Goal: Transaction & Acquisition: Purchase product/service

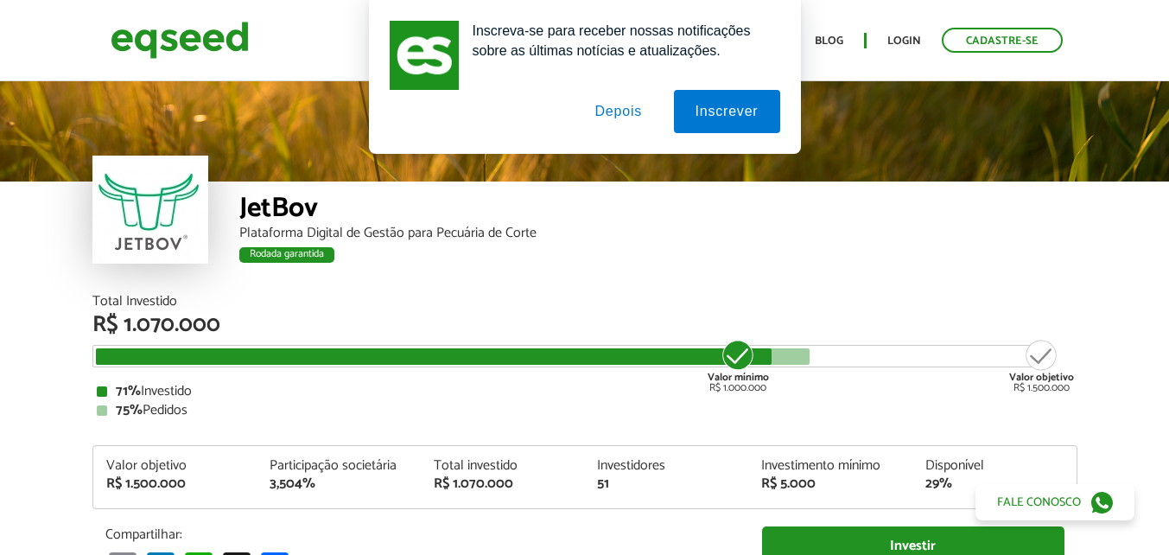
click at [628, 111] on button "Depois" at bounding box center [618, 111] width 91 height 43
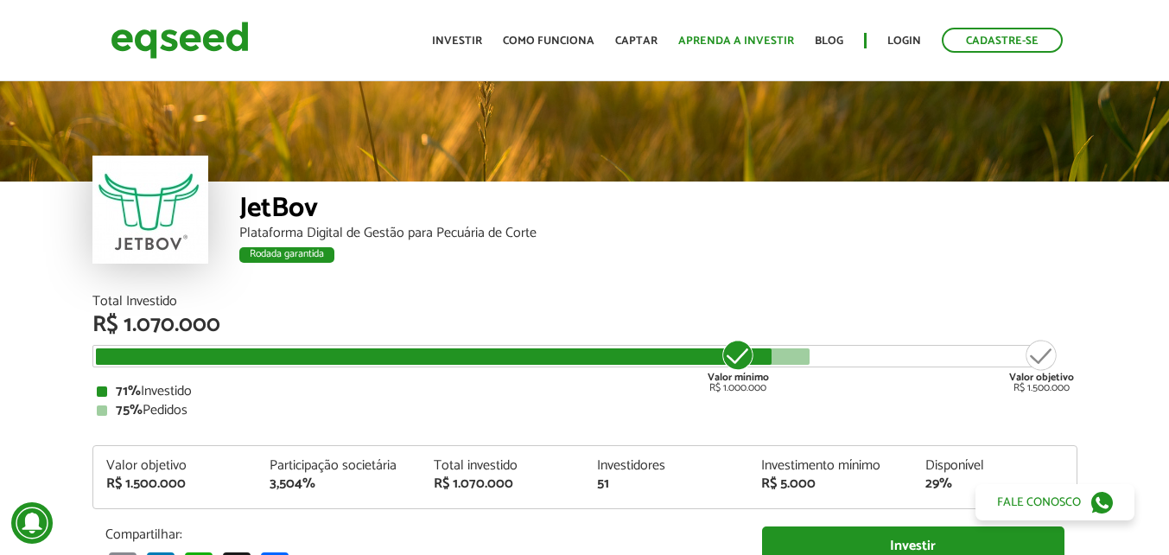
click at [734, 45] on link "Aprenda a investir" at bounding box center [736, 40] width 116 height 11
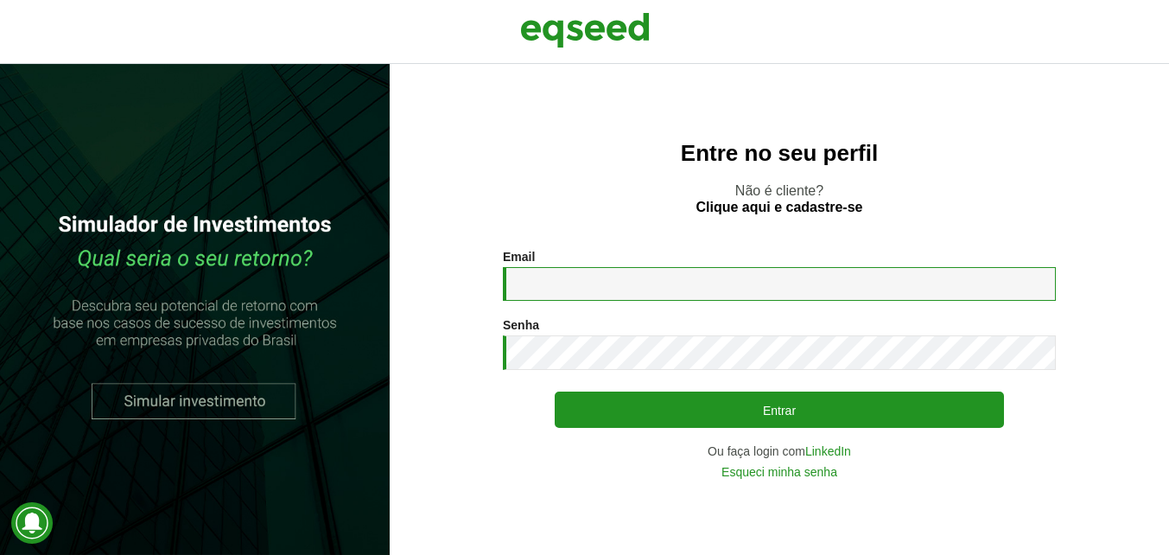
type input "**********"
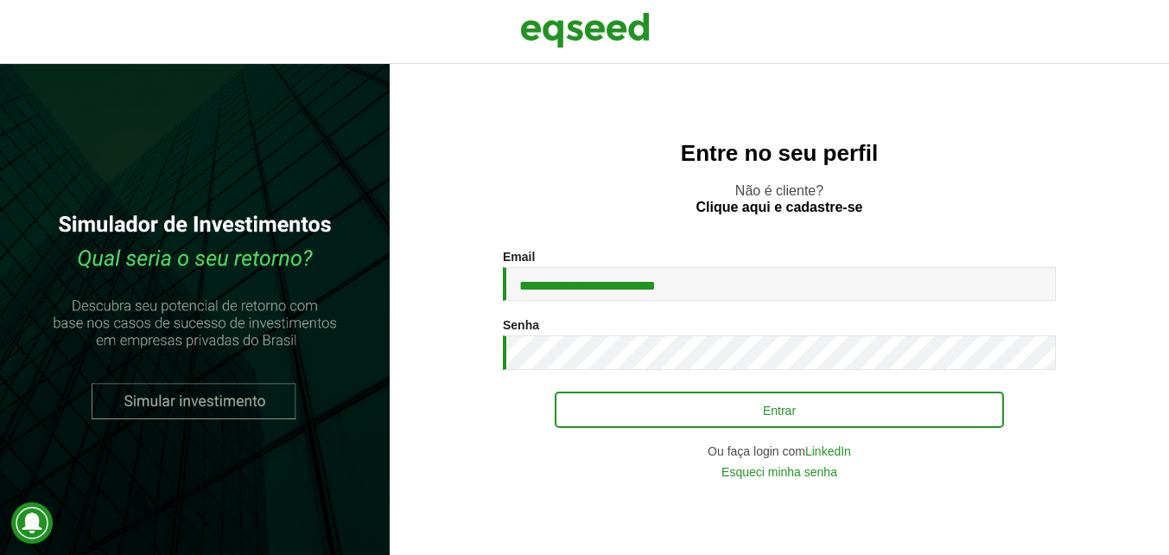
click at [667, 408] on button "Entrar" at bounding box center [779, 409] width 449 height 36
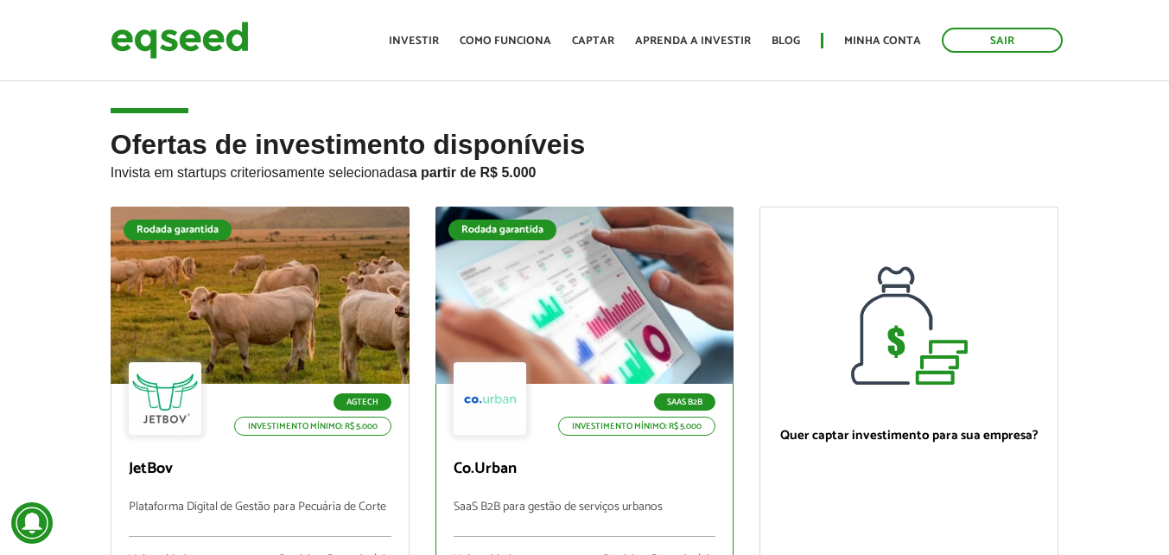
click at [562, 326] on div at bounding box center [584, 295] width 359 height 213
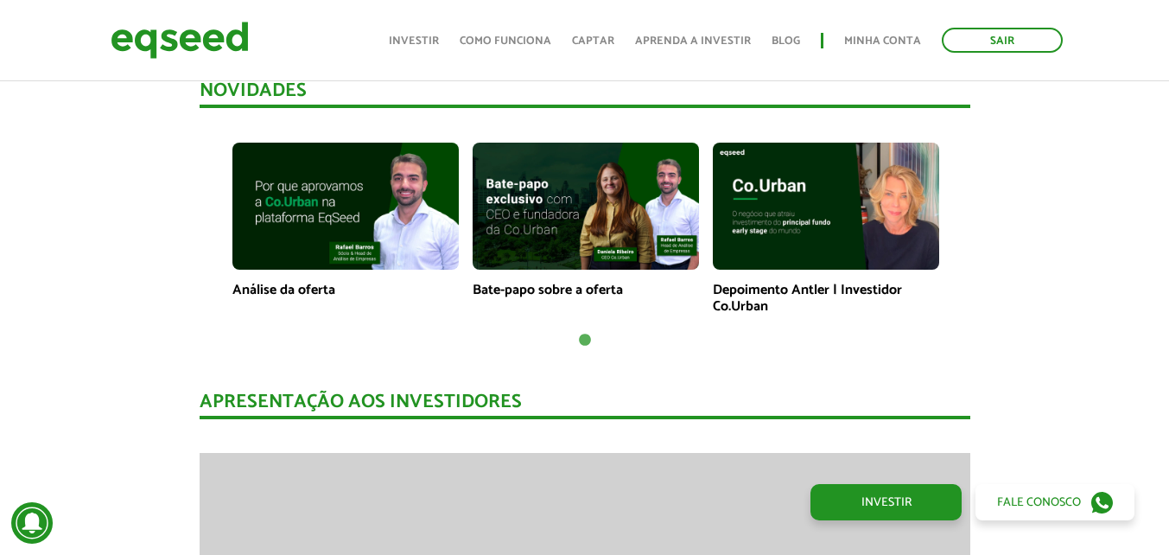
scroll to position [1207, 0]
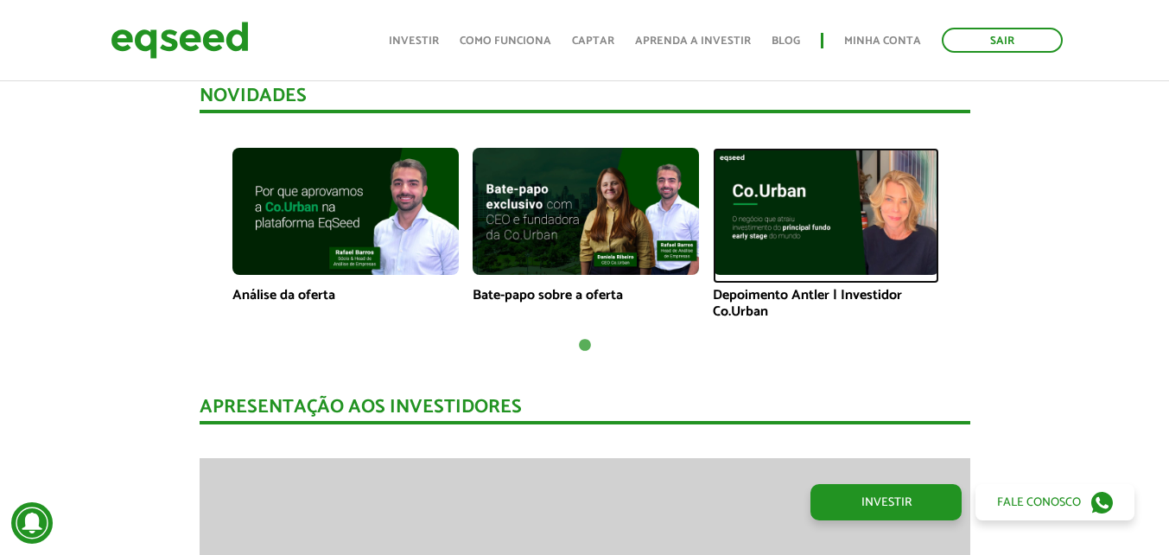
click at [769, 241] on img at bounding box center [826, 211] width 226 height 127
